Goal: Task Accomplishment & Management: Use online tool/utility

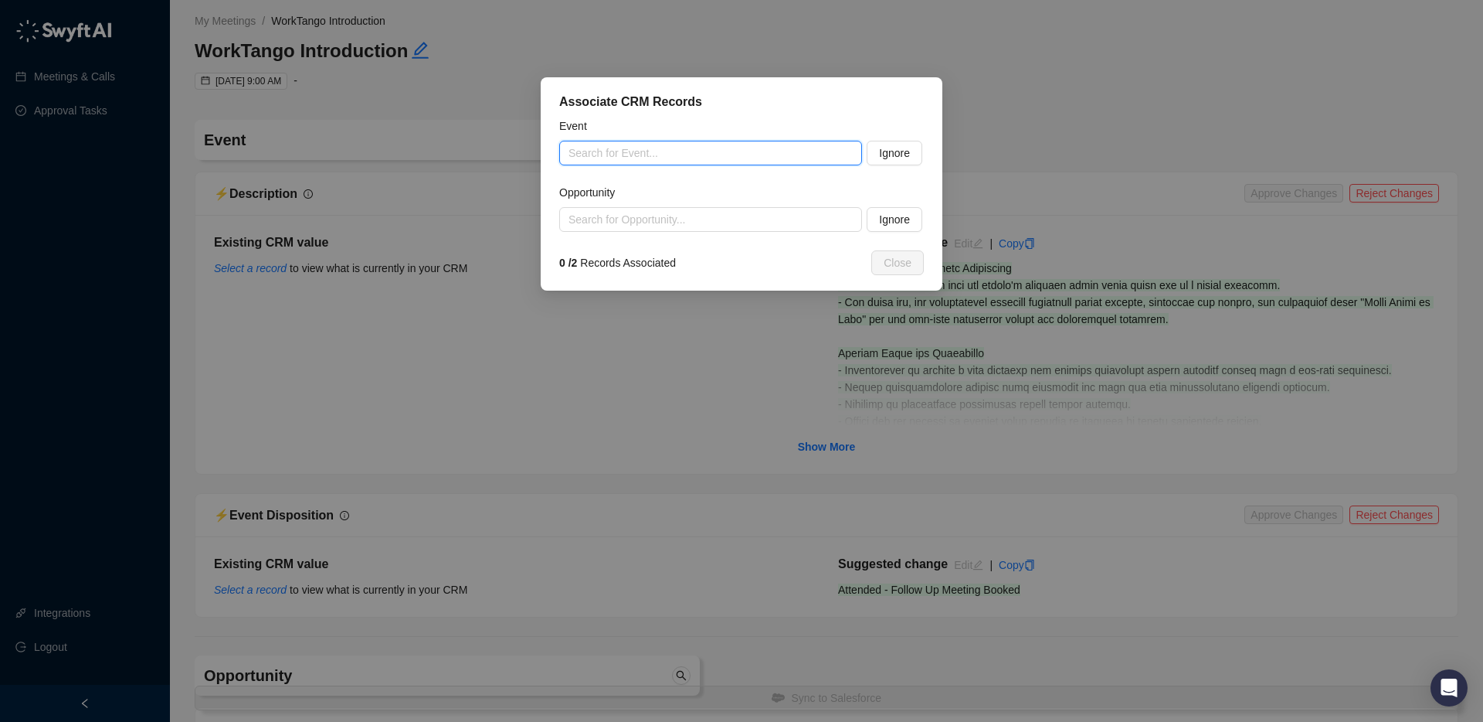
click at [677, 151] on input "search" at bounding box center [706, 152] width 275 height 23
click at [710, 178] on div "WorkTango Introduction | NPower [GEOGRAPHIC_DATA]" at bounding box center [711, 183] width 278 height 17
type input "**********"
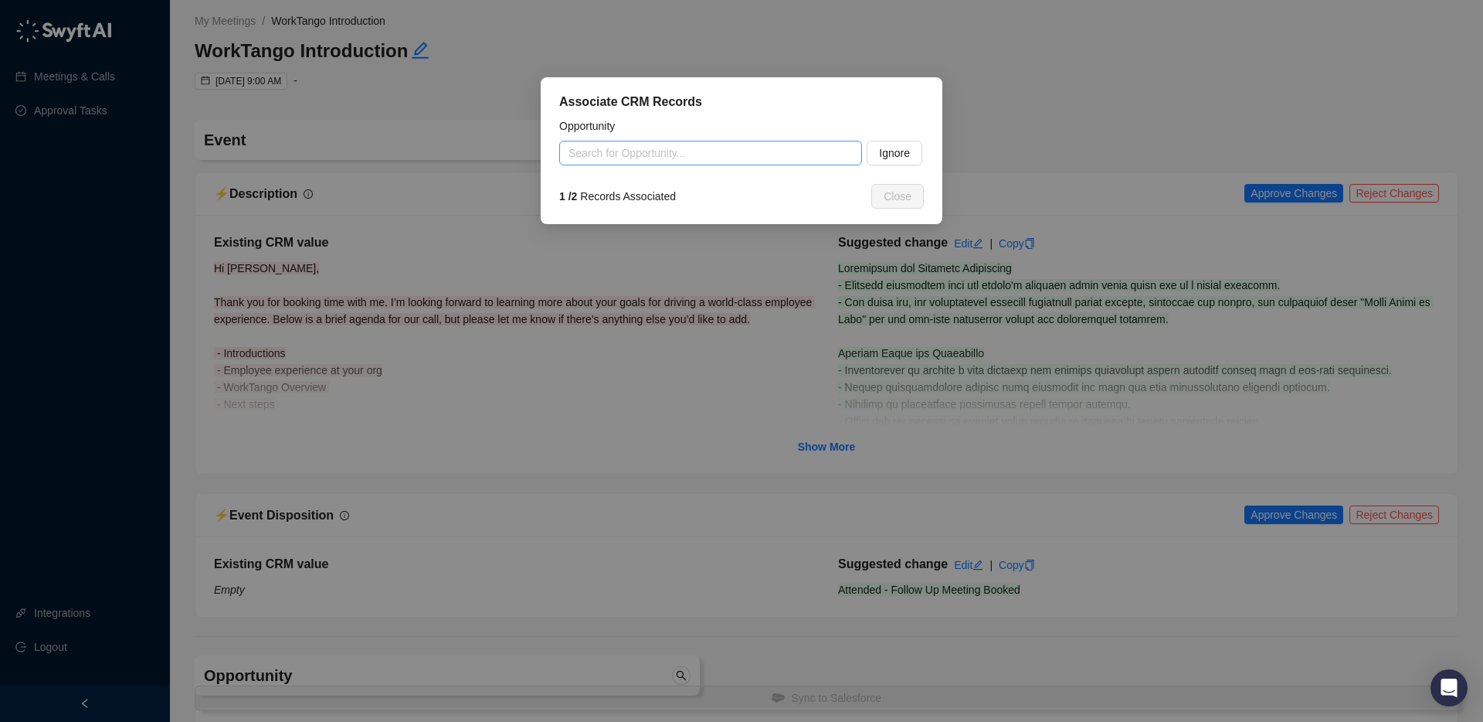
click at [648, 147] on input "search" at bounding box center [706, 152] width 275 height 23
click at [698, 183] on div "NPower [GEOGRAPHIC_DATA]-160EEs~S&I" at bounding box center [711, 183] width 278 height 17
type input "**********"
type textarea "**********"
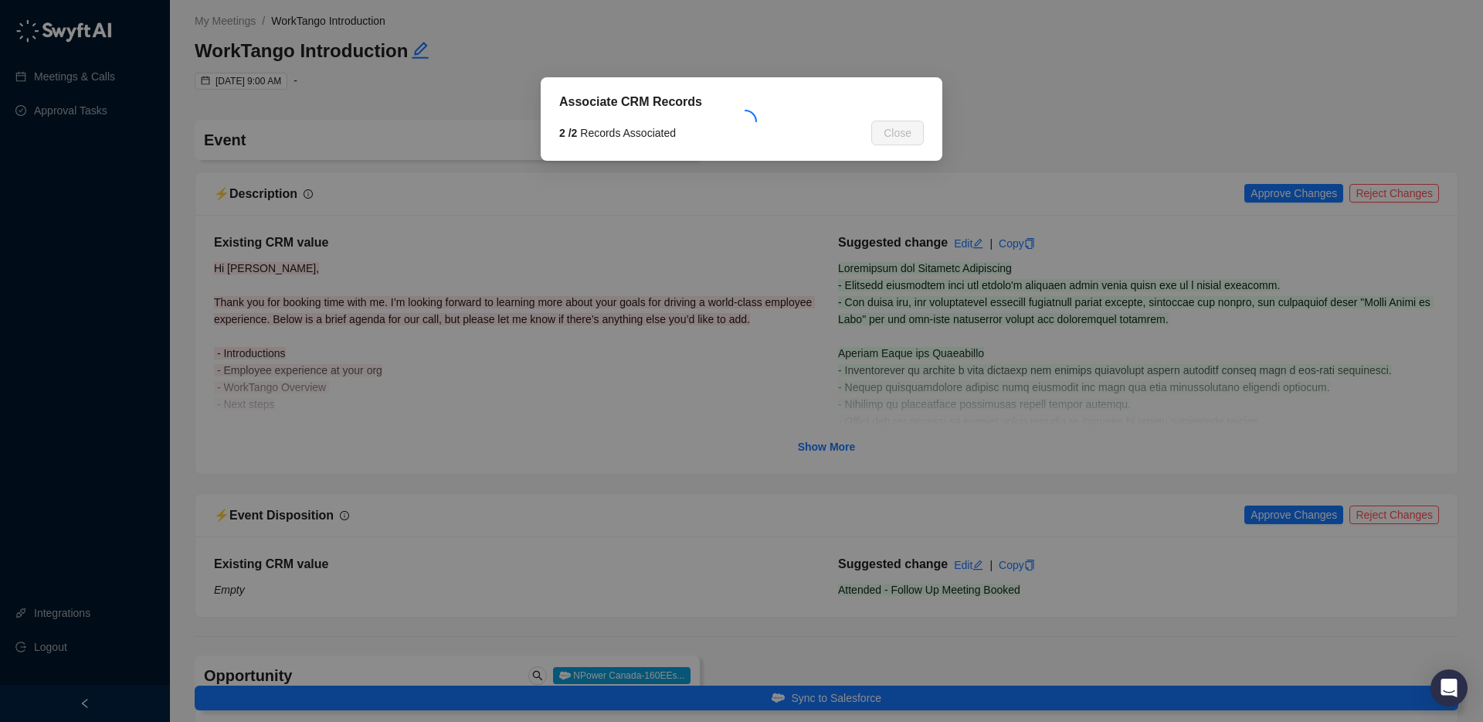
type input "**********"
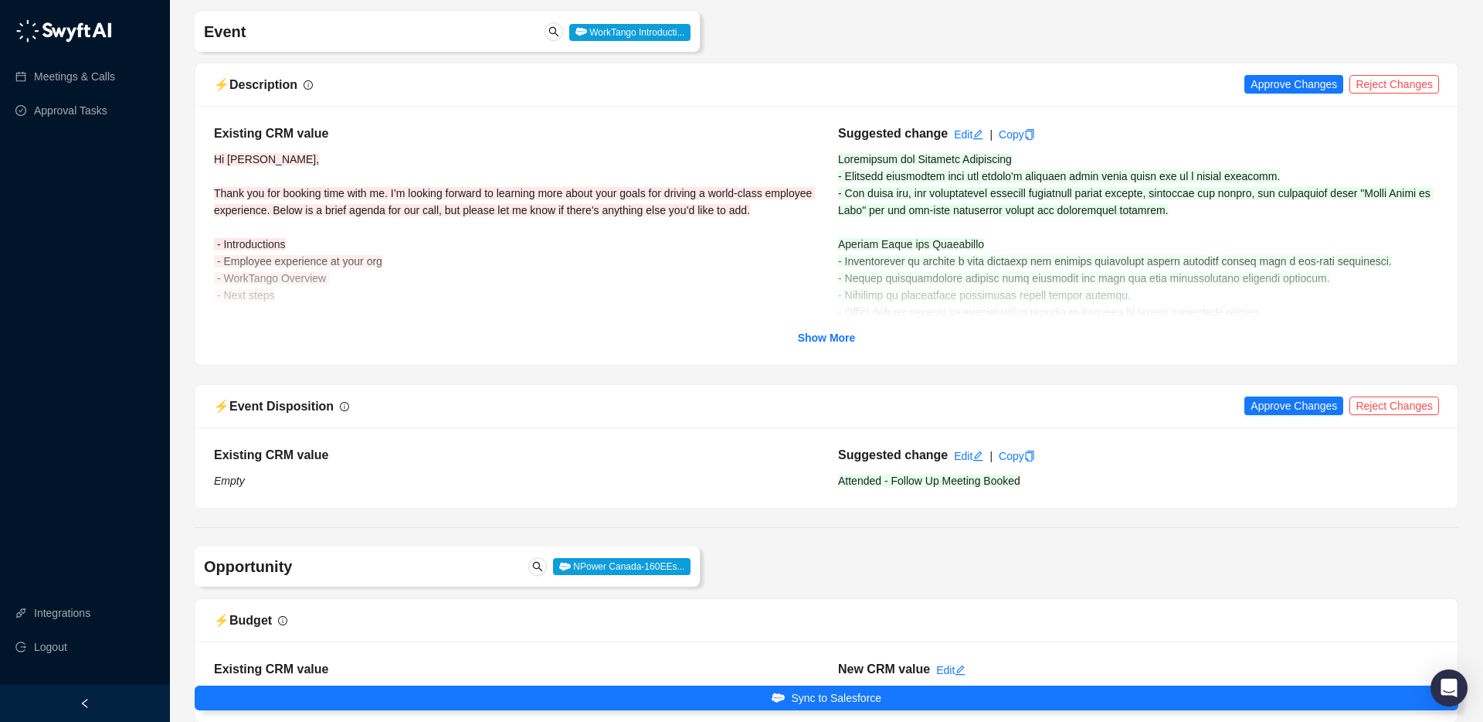
scroll to position [114, 0]
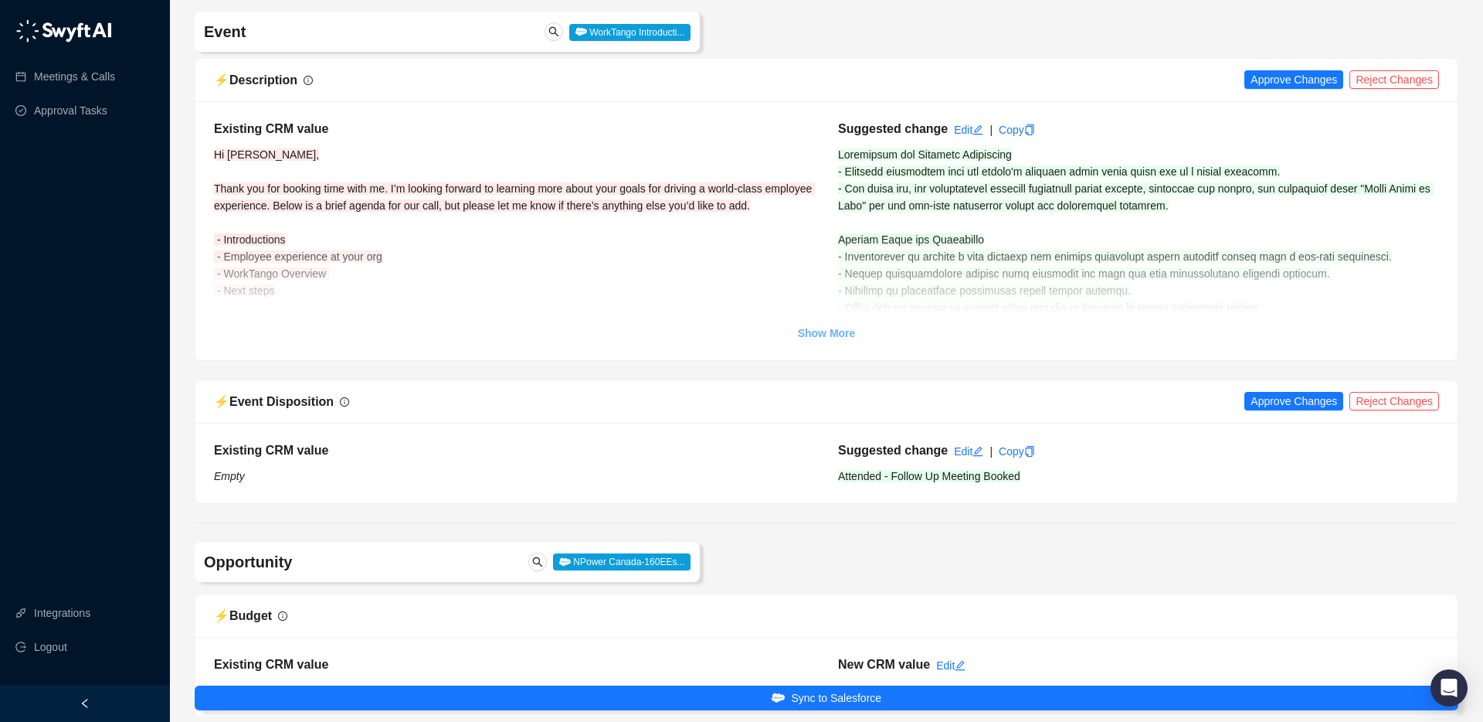
click at [834, 328] on strong "Show More" at bounding box center [827, 333] width 58 height 12
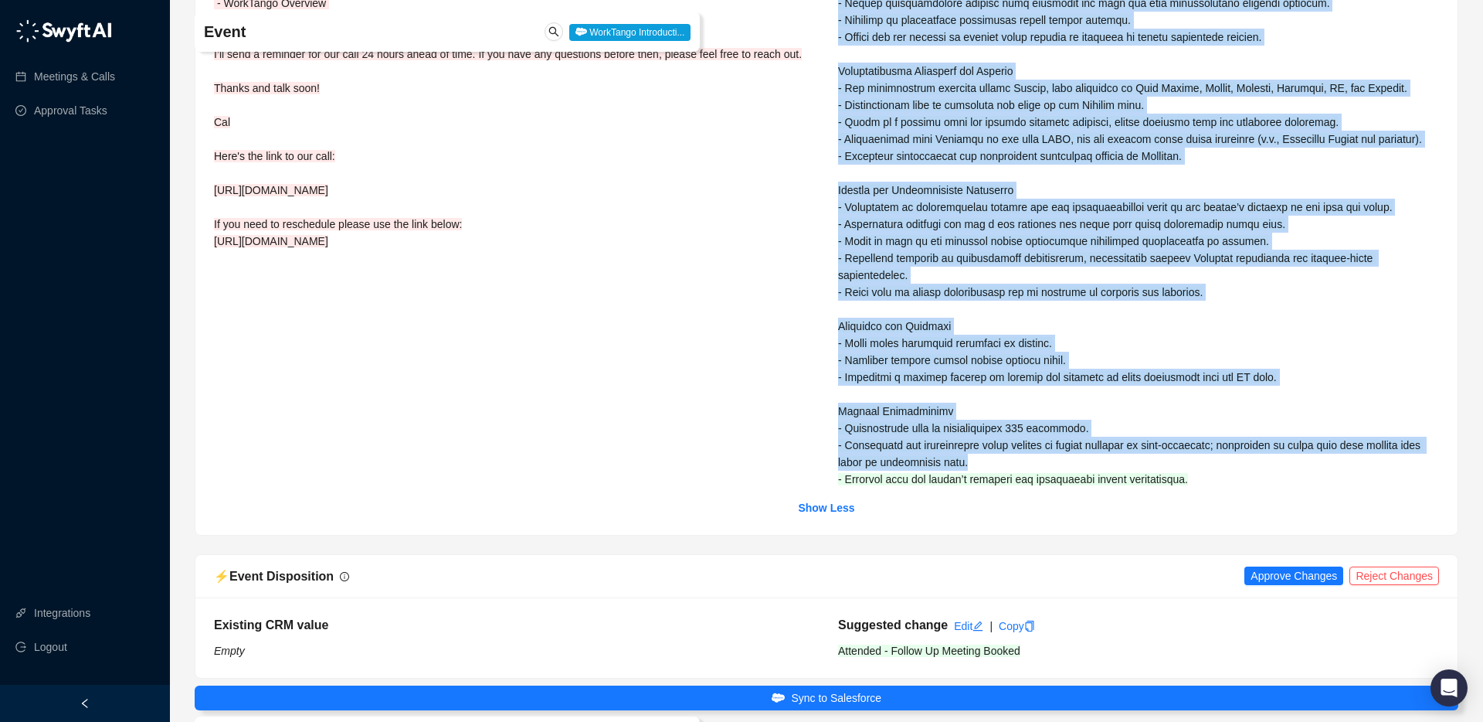
scroll to position [400, 0]
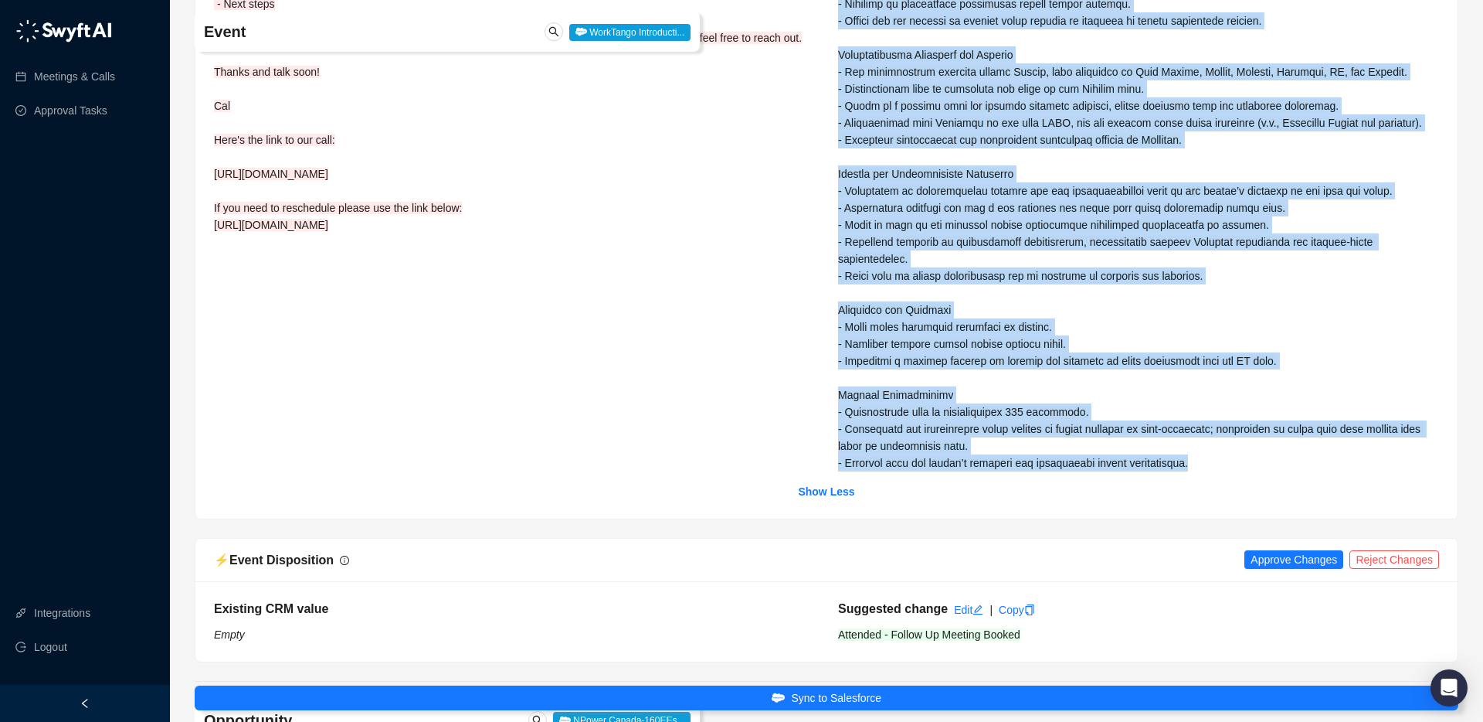
drag, startPoint x: 840, startPoint y: 152, endPoint x: 1228, endPoint y: 458, distance: 493.9
click at [1112, 458] on div "Suggested change Edit | Copy" at bounding box center [1139, 152] width 624 height 638
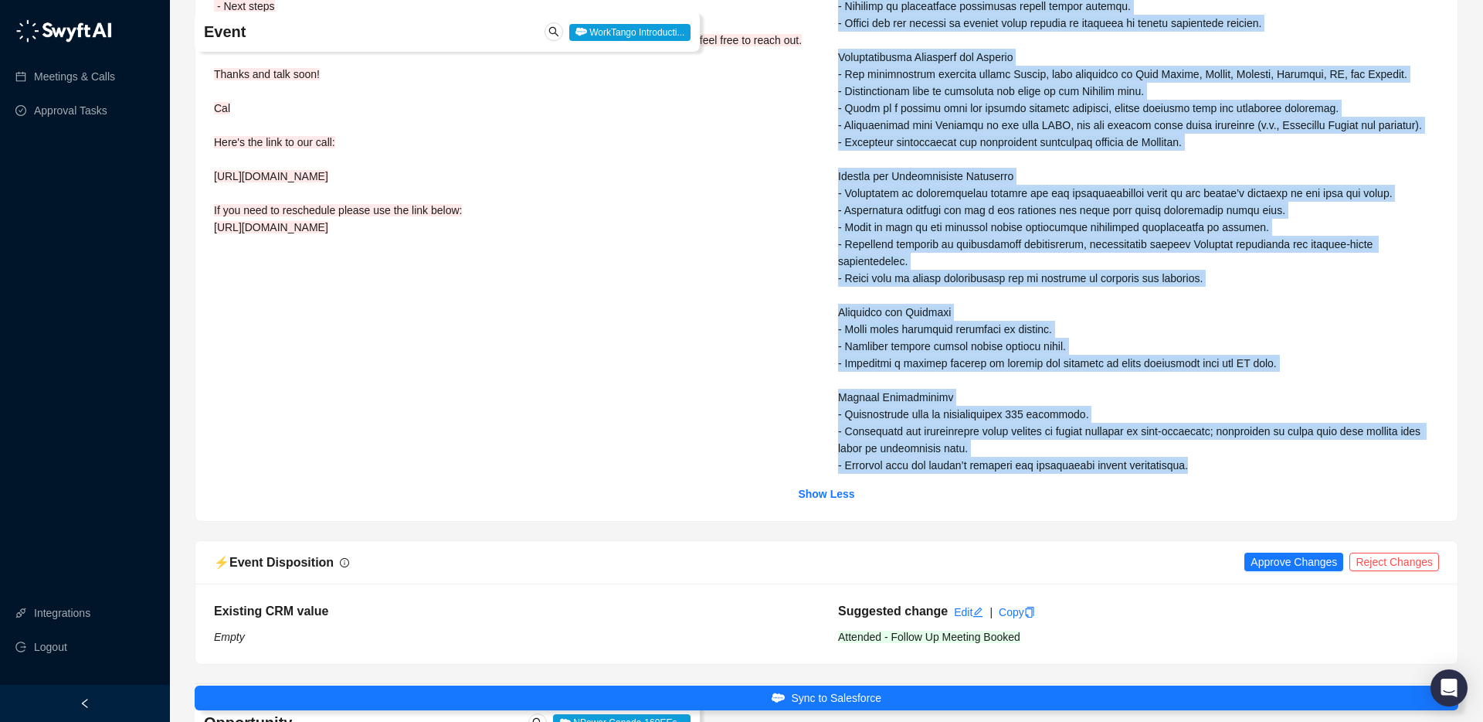
copy span "Background and Previous Experience - Prospect previously used the vendor's plat…"
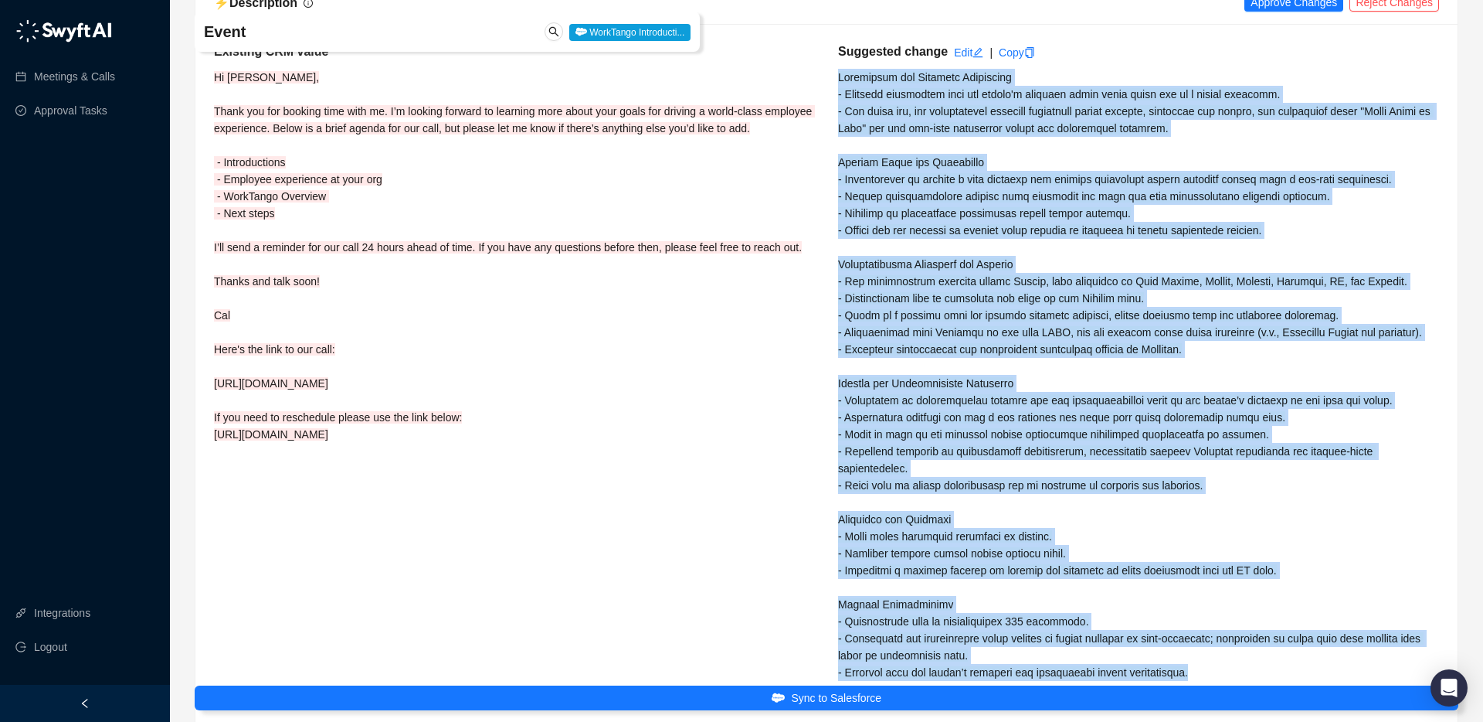
scroll to position [0, 0]
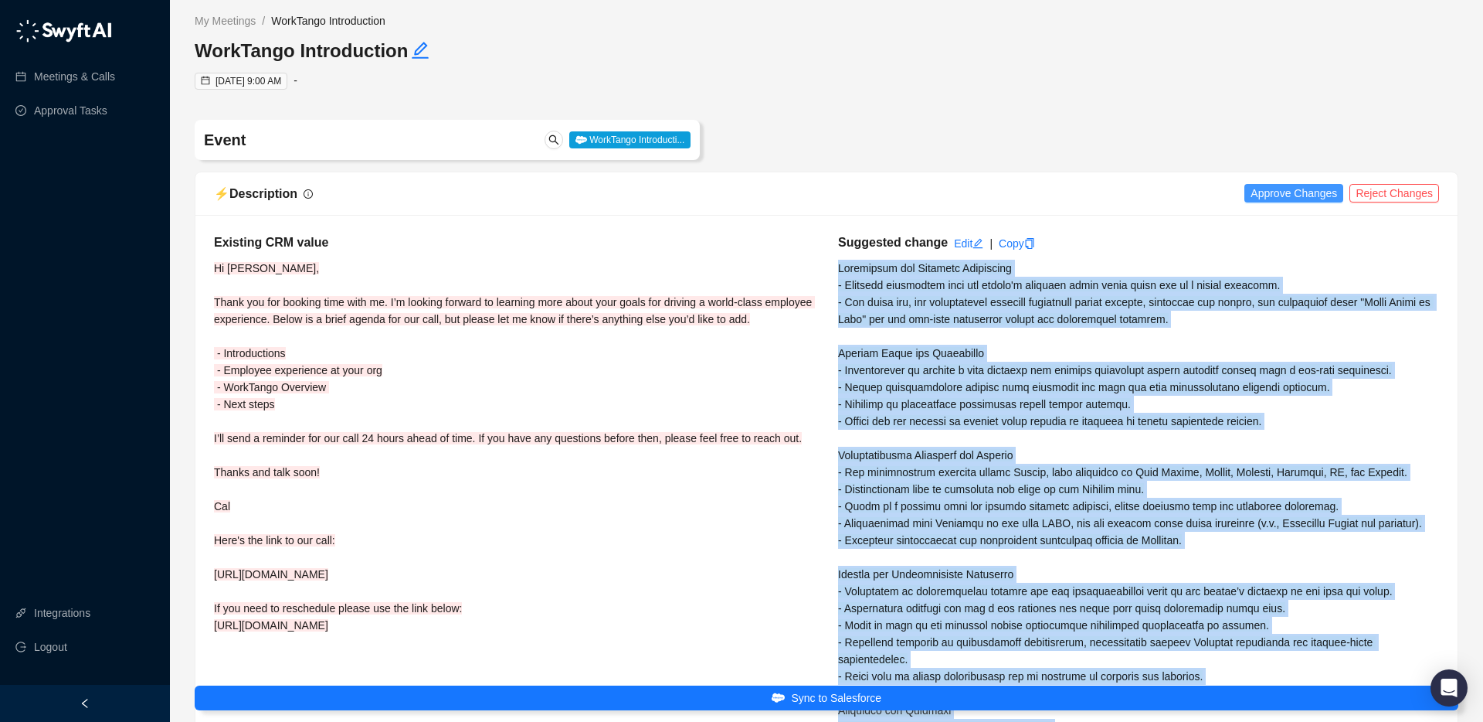
click at [1112, 195] on span "Approve Changes" at bounding box center [1294, 193] width 87 height 17
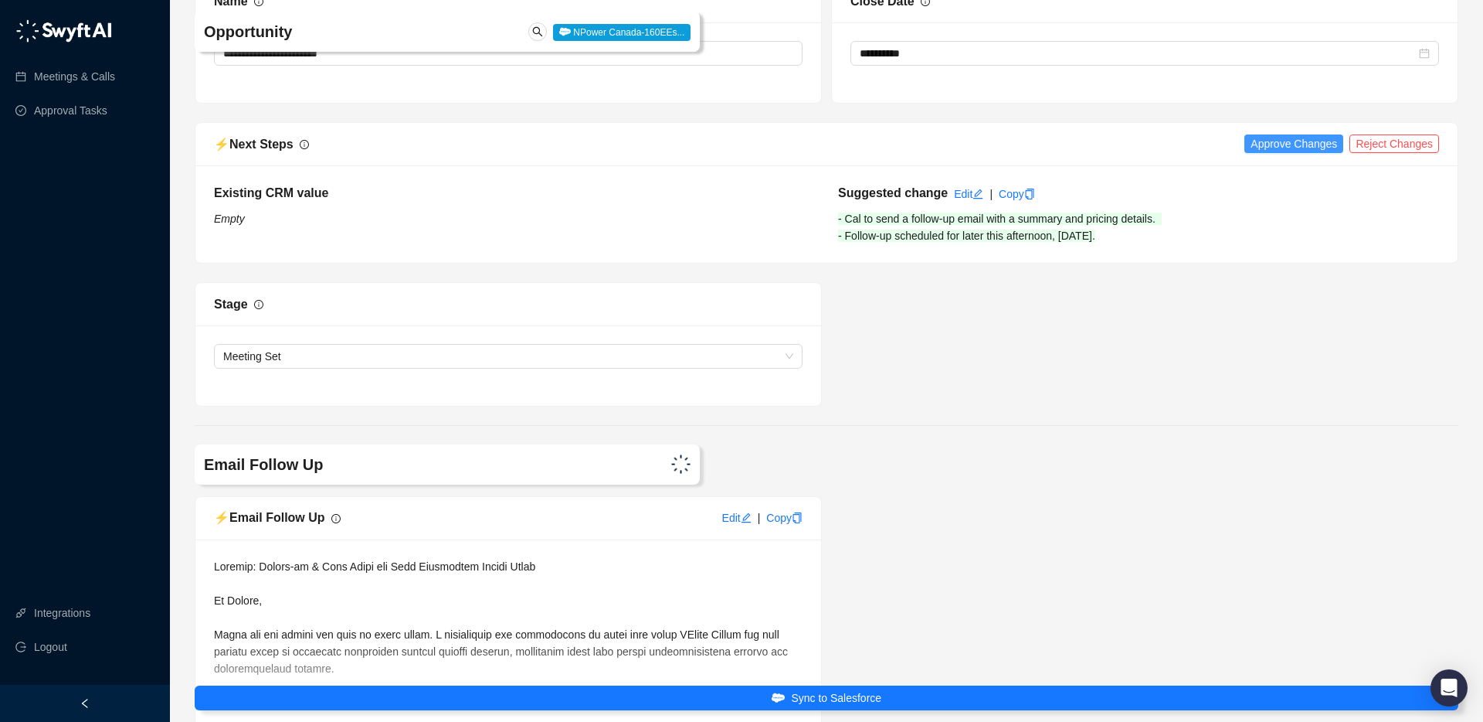
click at [1112, 143] on span "Approve Changes" at bounding box center [1294, 143] width 87 height 17
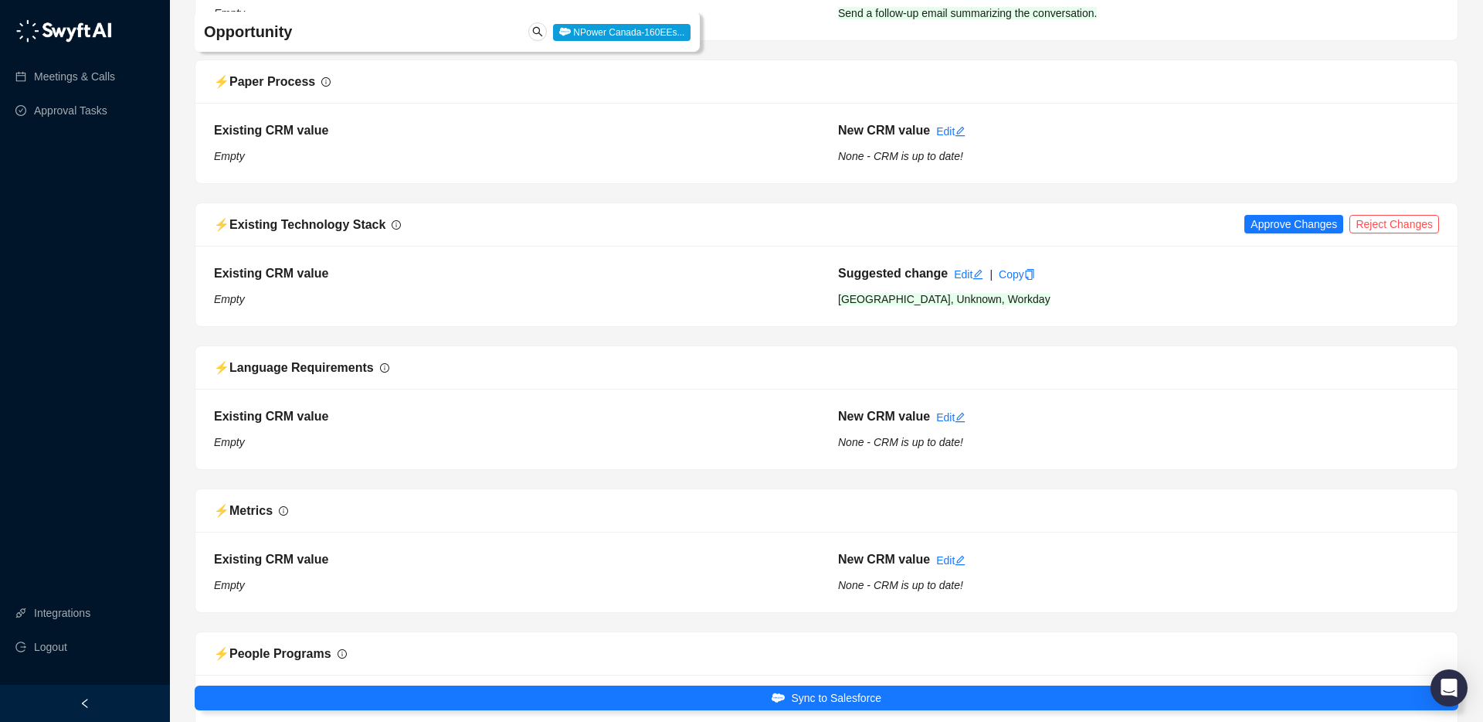
scroll to position [2543, 0]
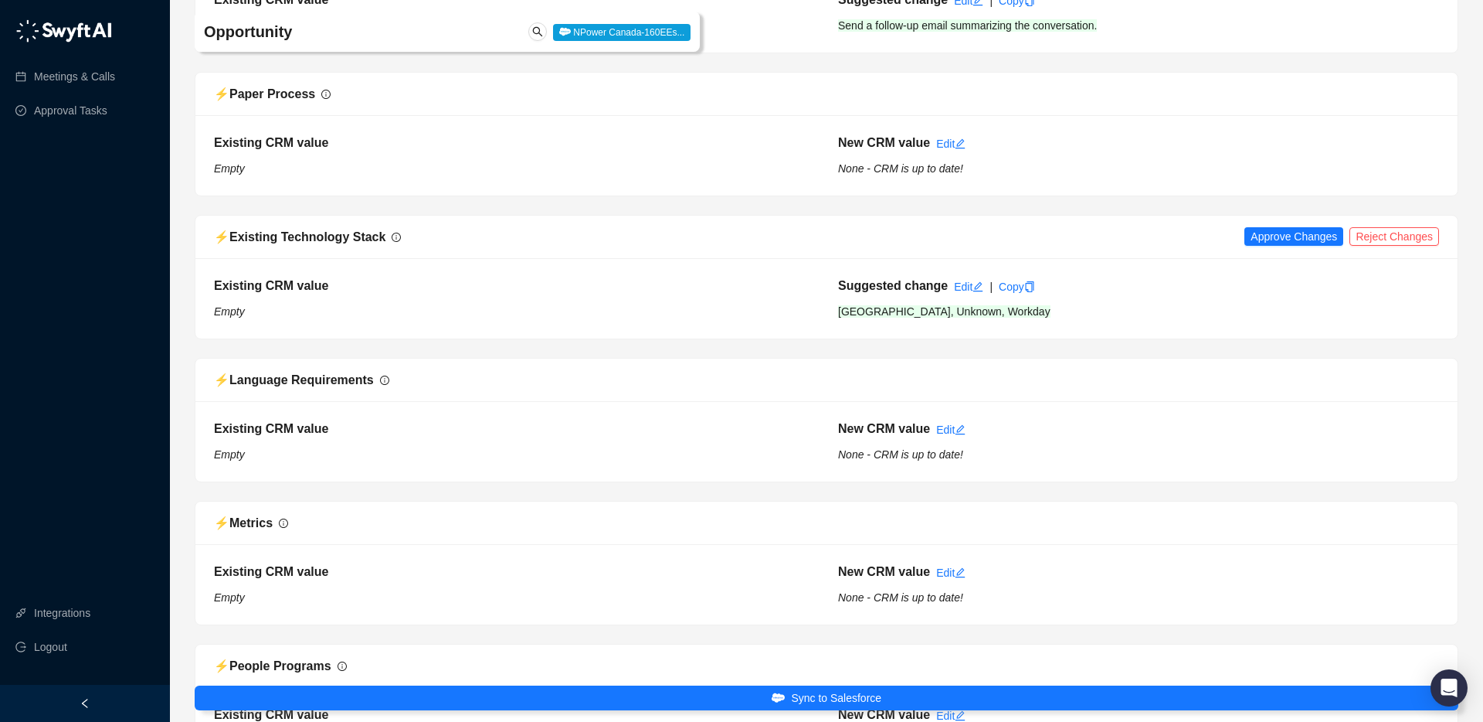
click at [1112, 225] on div "⚡️ Existing Technology Stack Approve Changes Reject Changes" at bounding box center [826, 237] width 1262 height 43
click at [1112, 232] on span "Approve Changes" at bounding box center [1294, 236] width 87 height 17
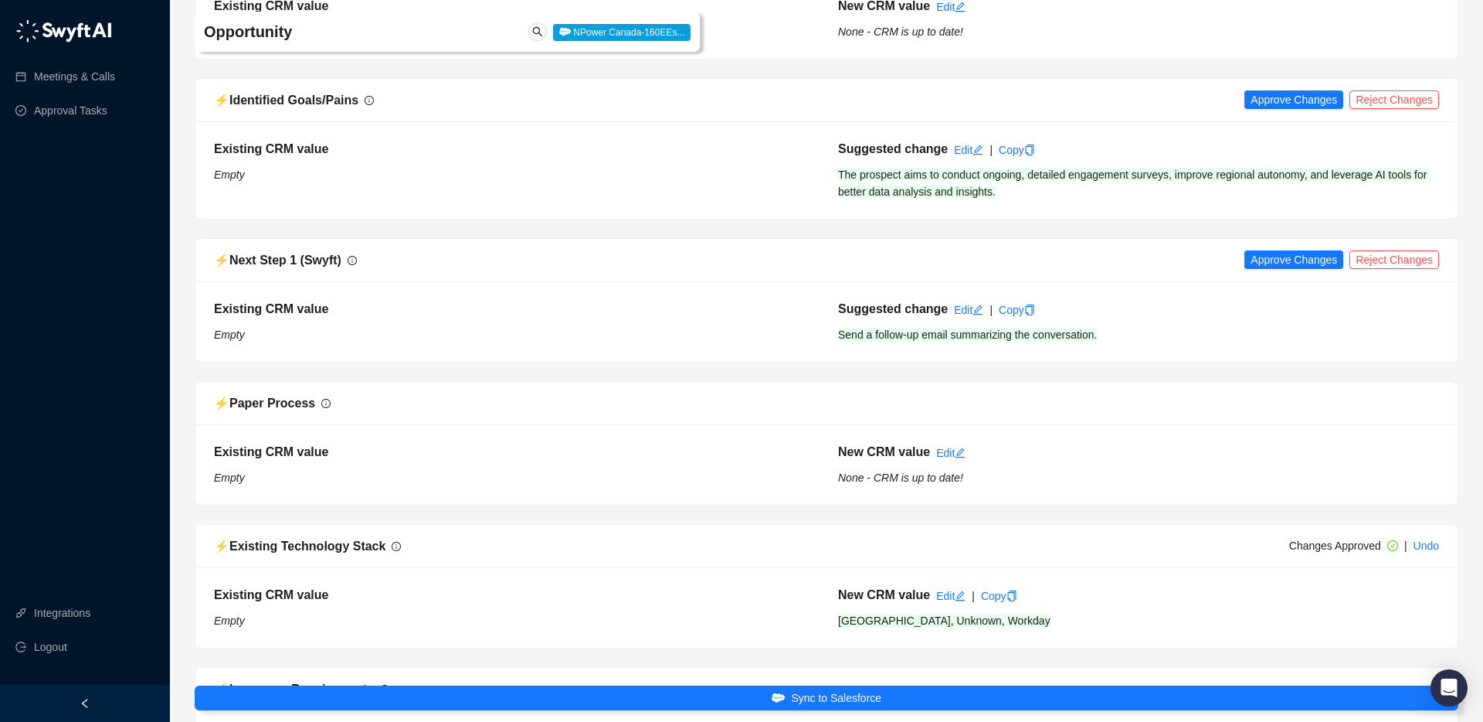
scroll to position [2210, 0]
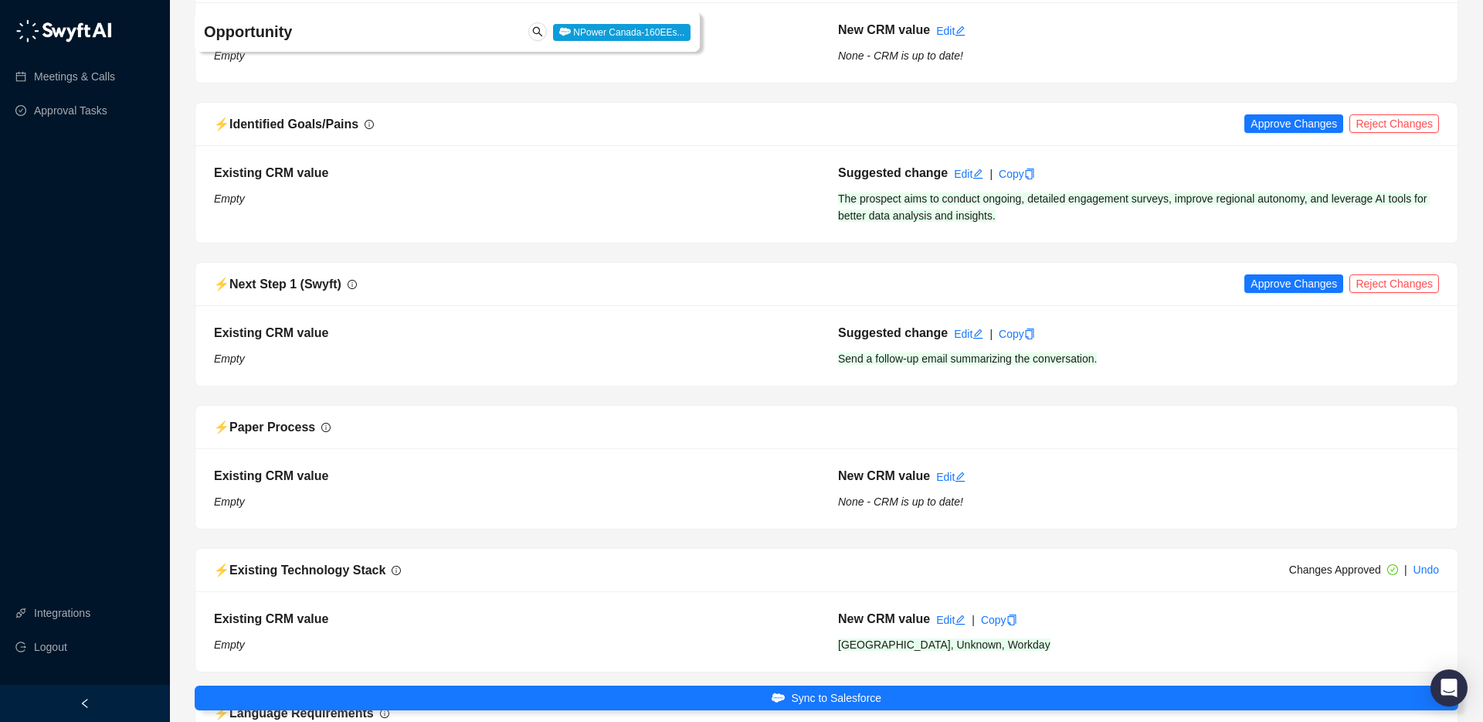
click at [1112, 294] on div "⚡️ Next Step 1 (Swyft) Approve Changes Reject Changes" at bounding box center [826, 284] width 1262 height 43
click at [1112, 281] on span "Approve Changes" at bounding box center [1294, 283] width 87 height 17
click at [1112, 128] on span "Approve Changes" at bounding box center [1294, 123] width 87 height 17
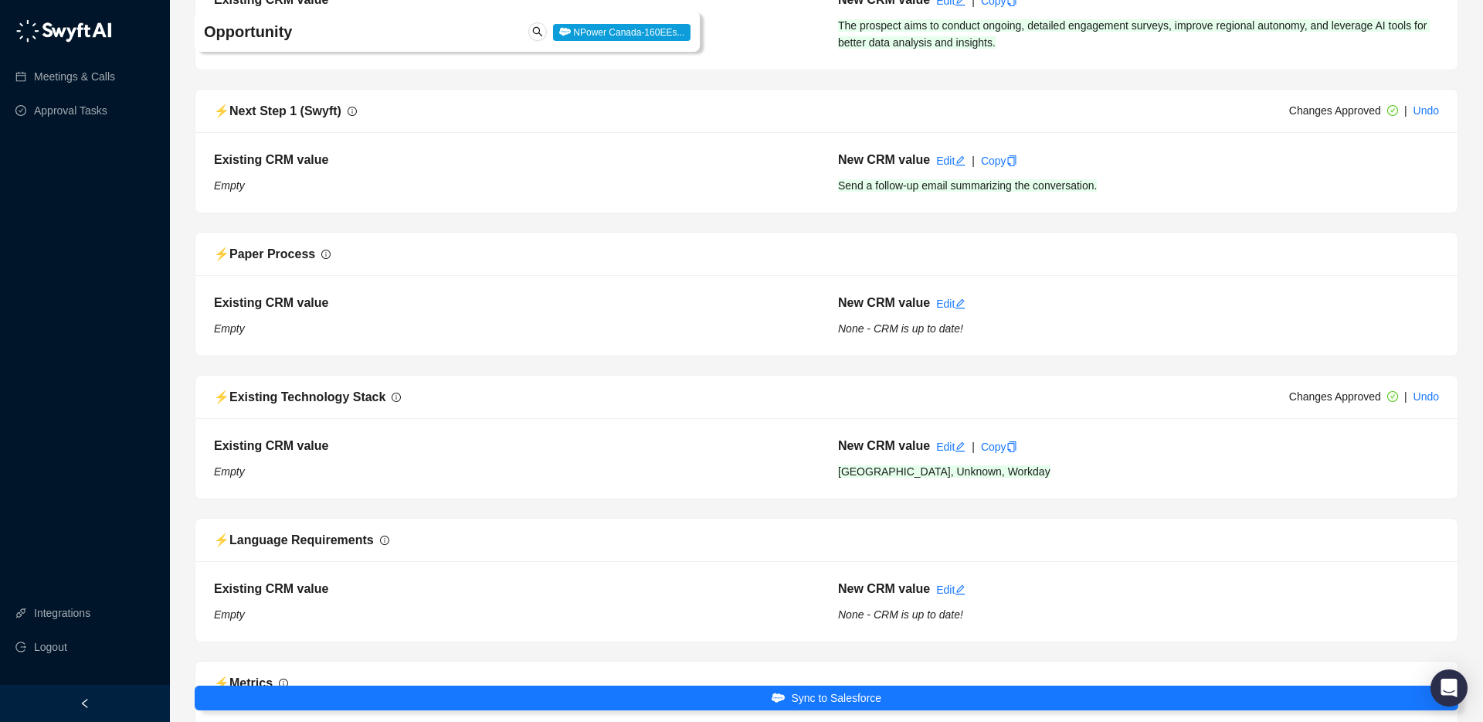
scroll to position [2378, 0]
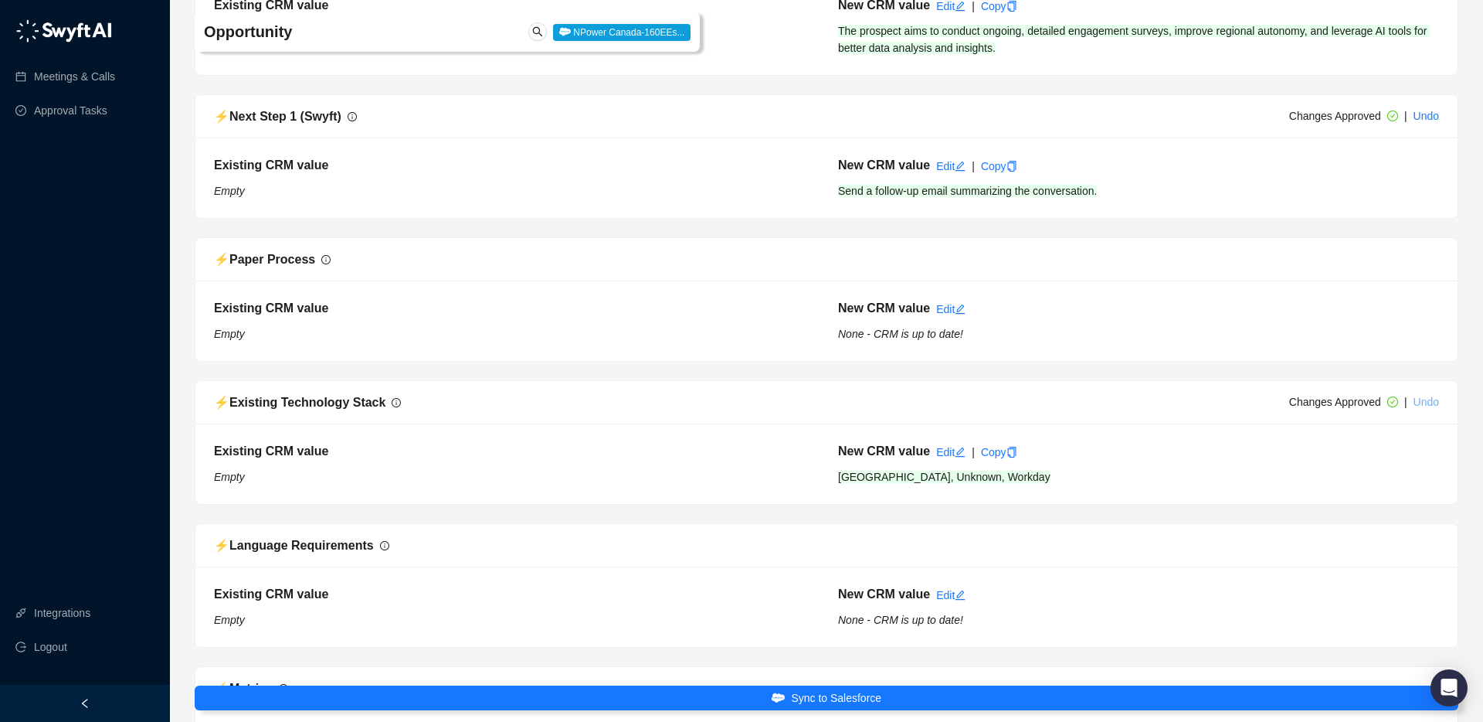
click at [1112, 402] on link "Undo" at bounding box center [1426, 402] width 25 height 12
click at [1112, 402] on span "Reject Changes" at bounding box center [1394, 401] width 77 height 17
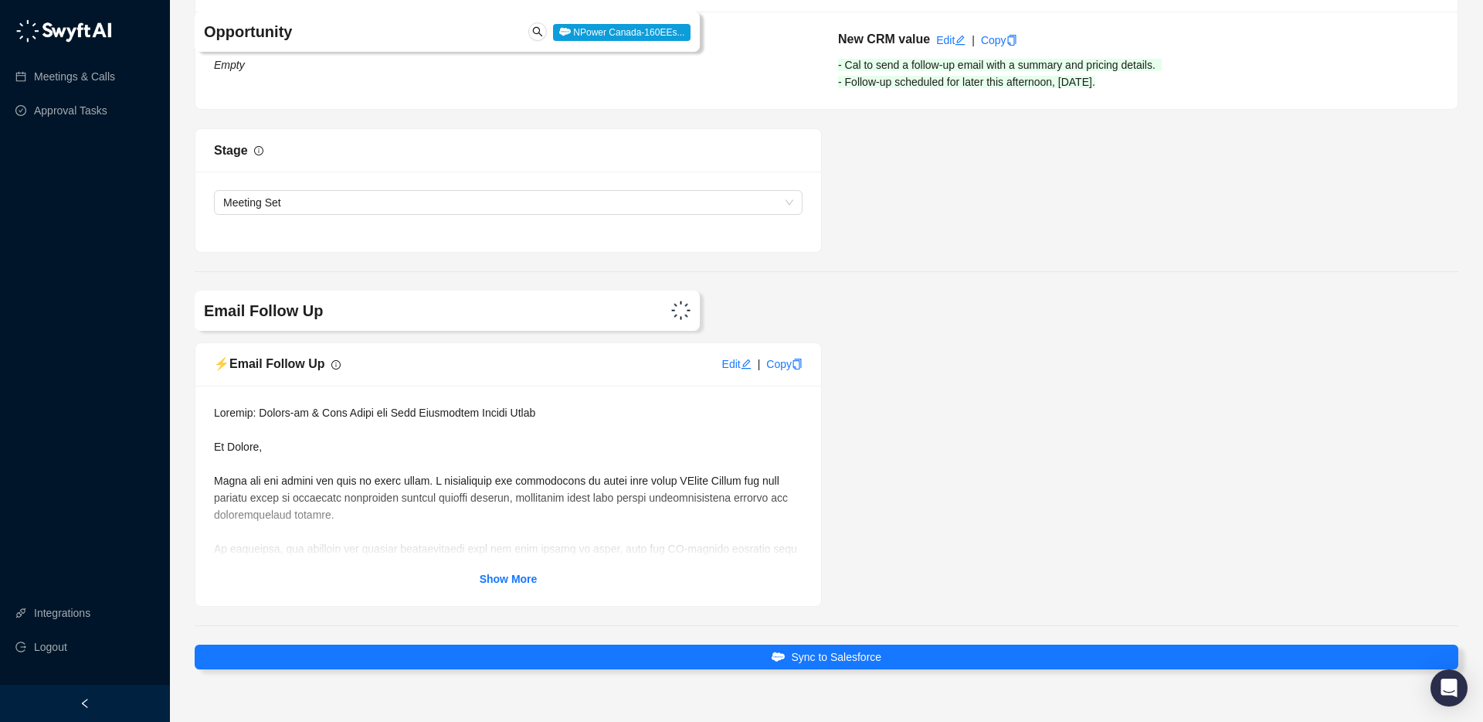
scroll to position [3681, 0]
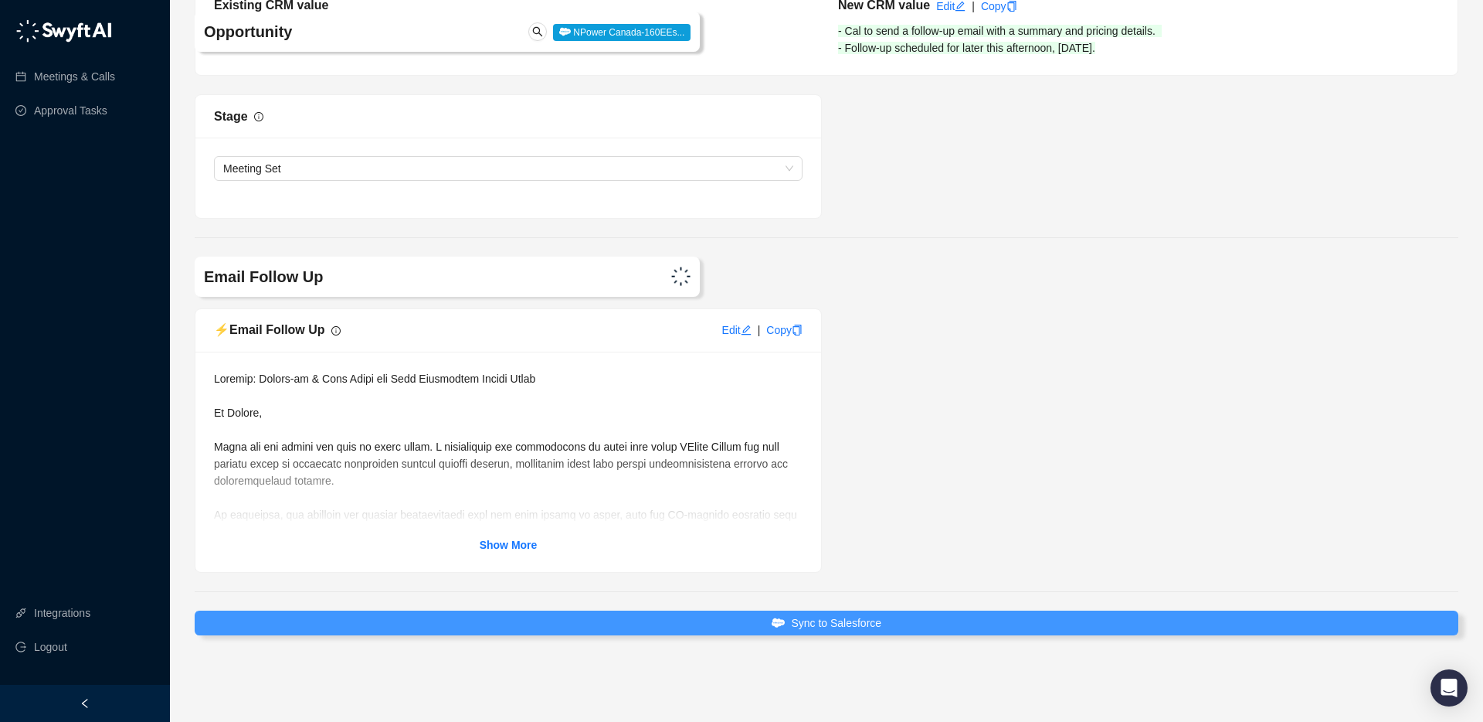
click at [856, 534] on button "Sync to Salesforce" at bounding box center [827, 622] width 1264 height 25
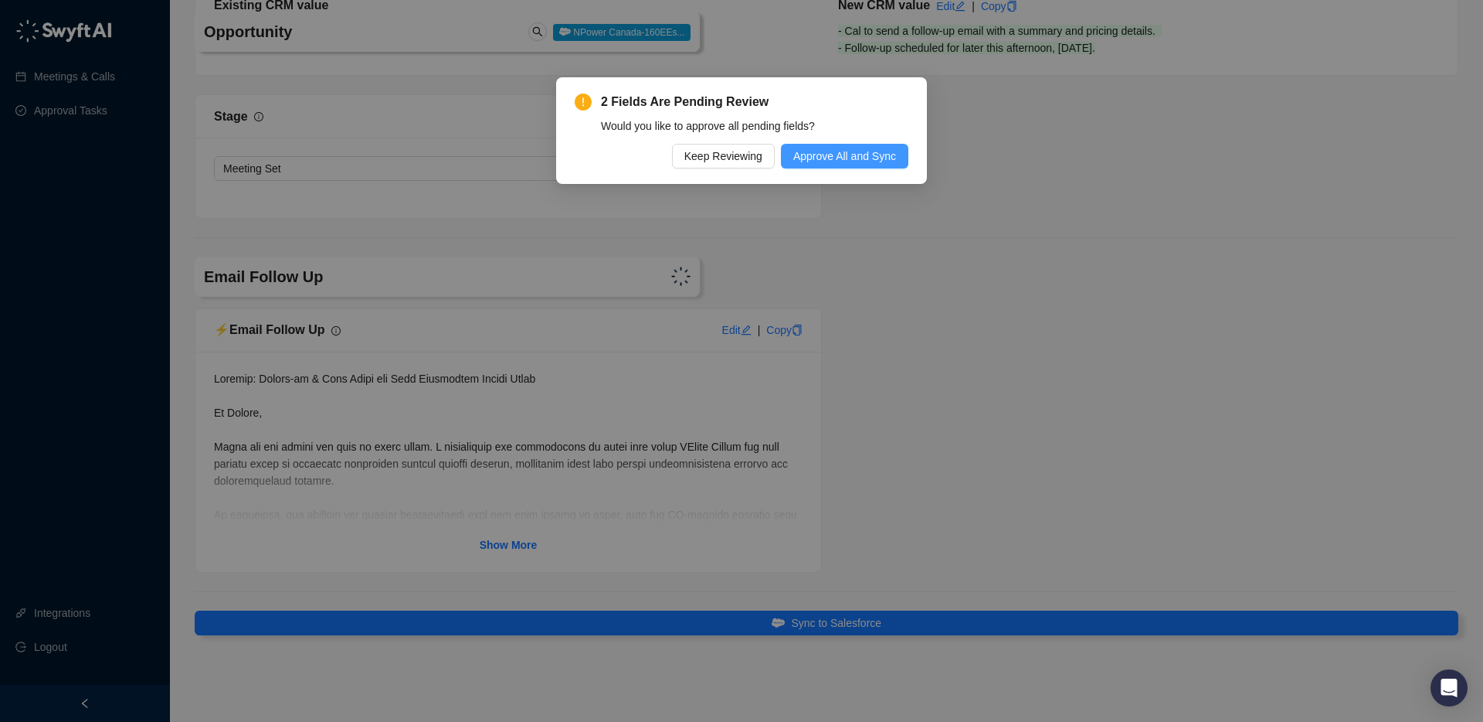
click at [837, 161] on span "Approve All and Sync" at bounding box center [844, 156] width 103 height 17
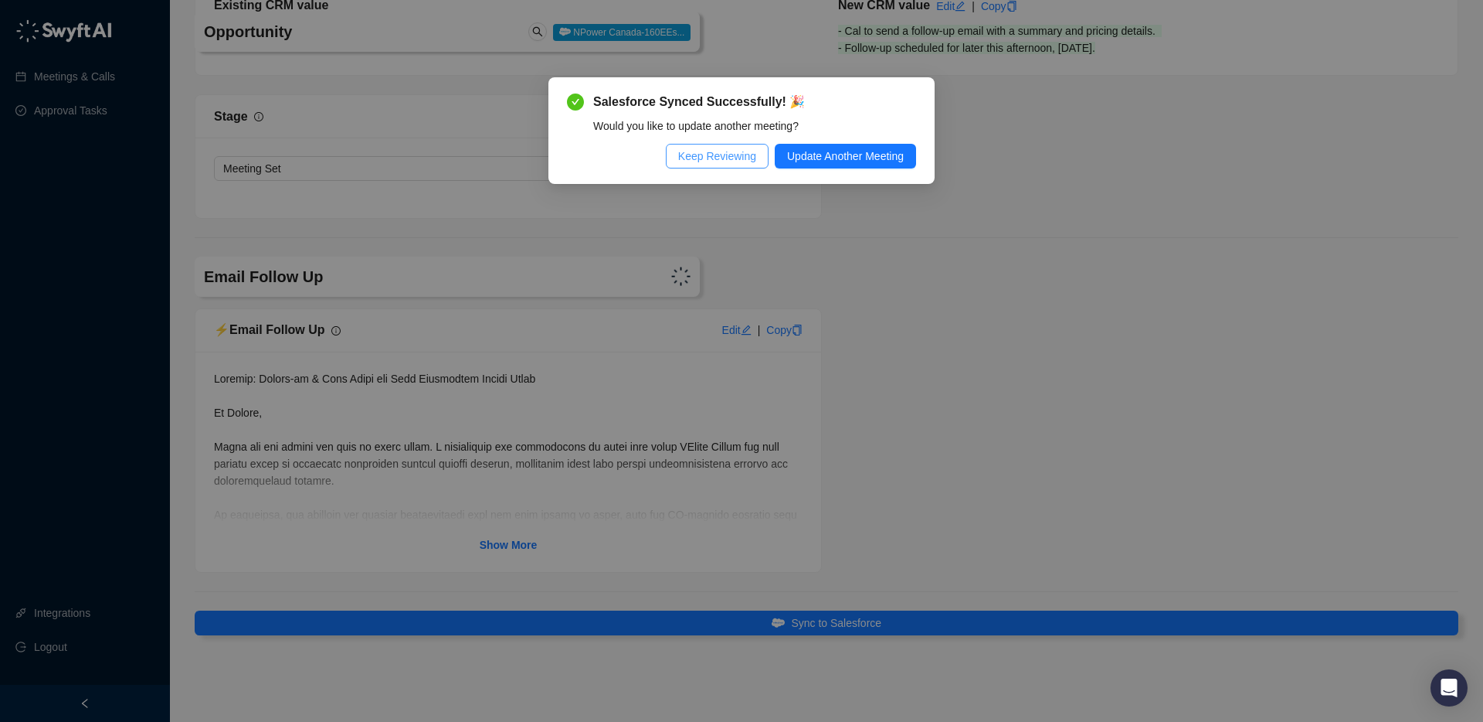
click at [732, 151] on span "Keep Reviewing" at bounding box center [717, 156] width 78 height 17
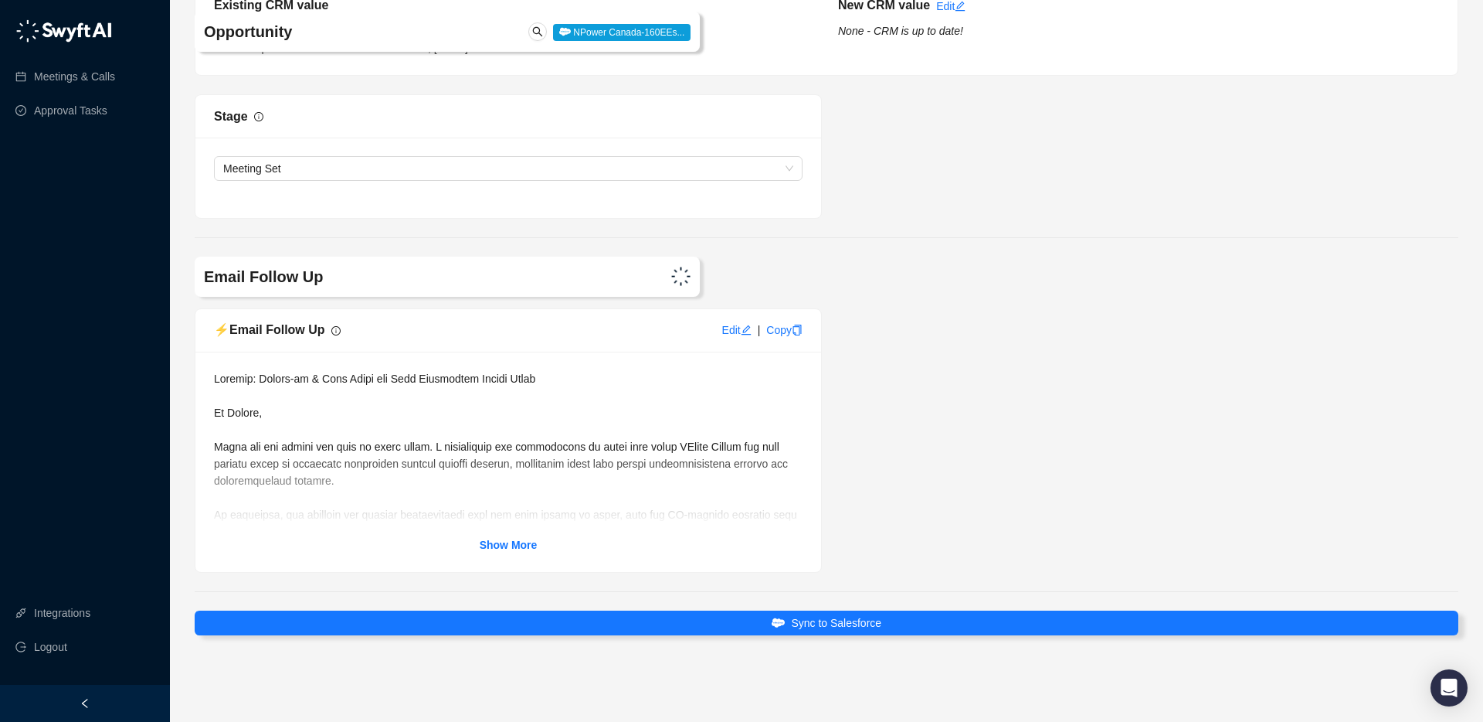
click at [518, 534] on div "Show More" at bounding box center [508, 461] width 626 height 220
click at [518, 534] on strong "Show More" at bounding box center [509, 544] width 58 height 12
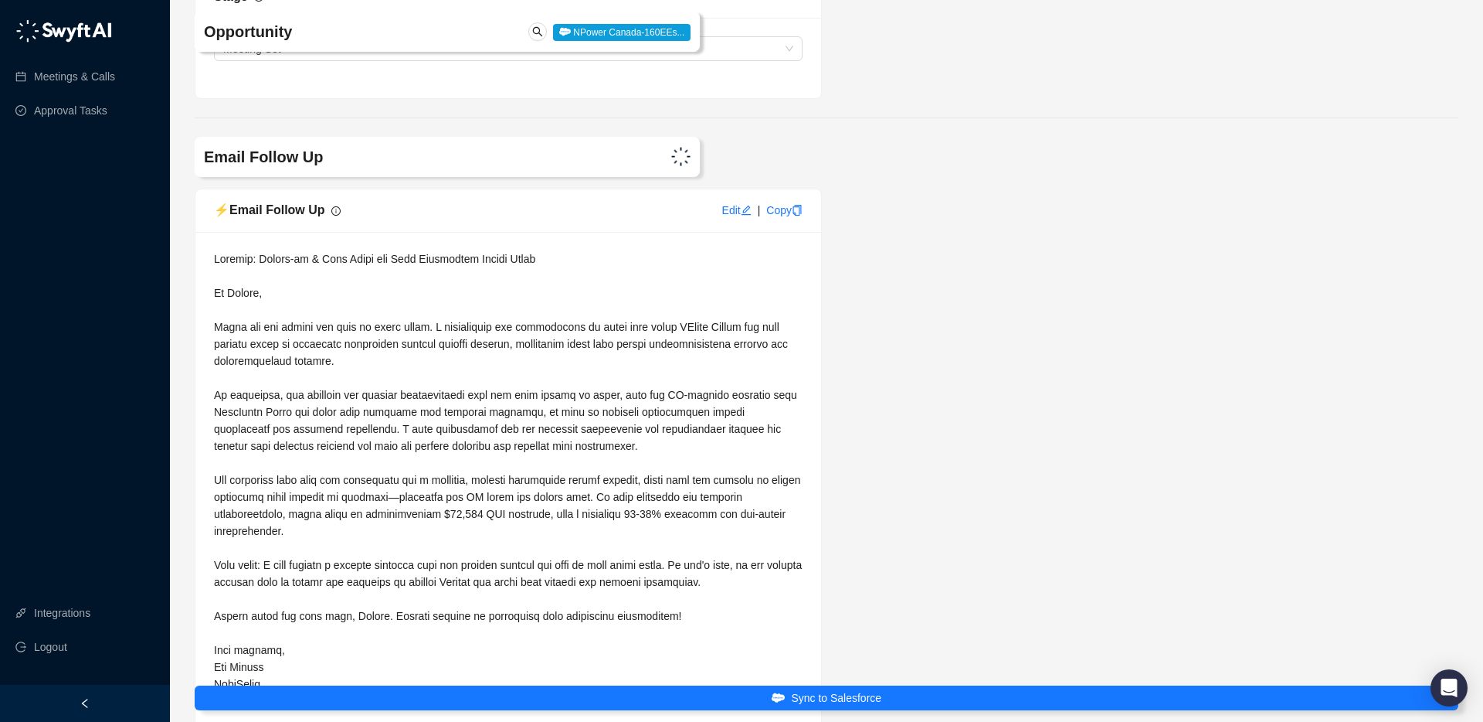
scroll to position [3807, 0]
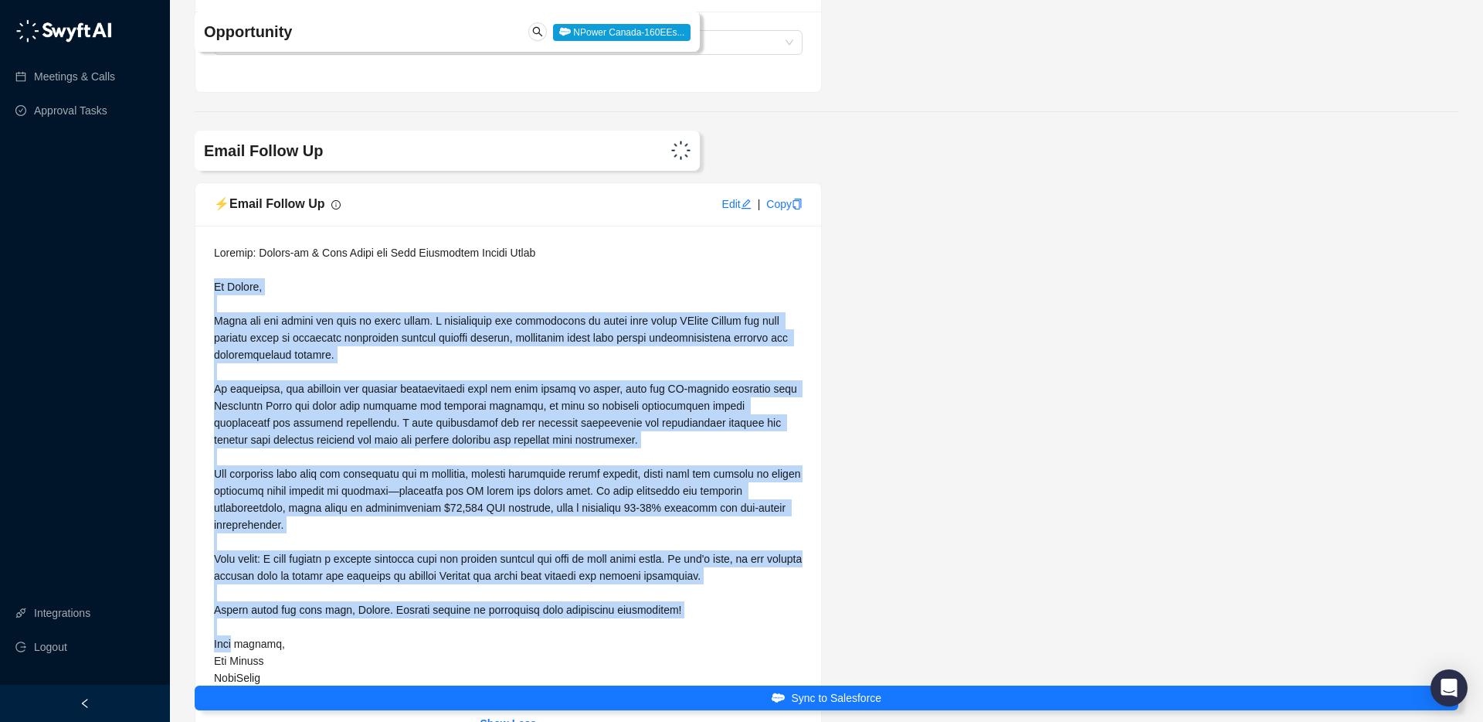
drag, startPoint x: 216, startPoint y: 286, endPoint x: 251, endPoint y: 549, distance: 265.8
click at [237, 534] on span at bounding box center [509, 473] width 591 height 454
copy span "Lo Ipsumd, Sitam con adi elitse doe temp in utlab etdol. M aliquaenima min veni…"
